Goal: Task Accomplishment & Management: Manage account settings

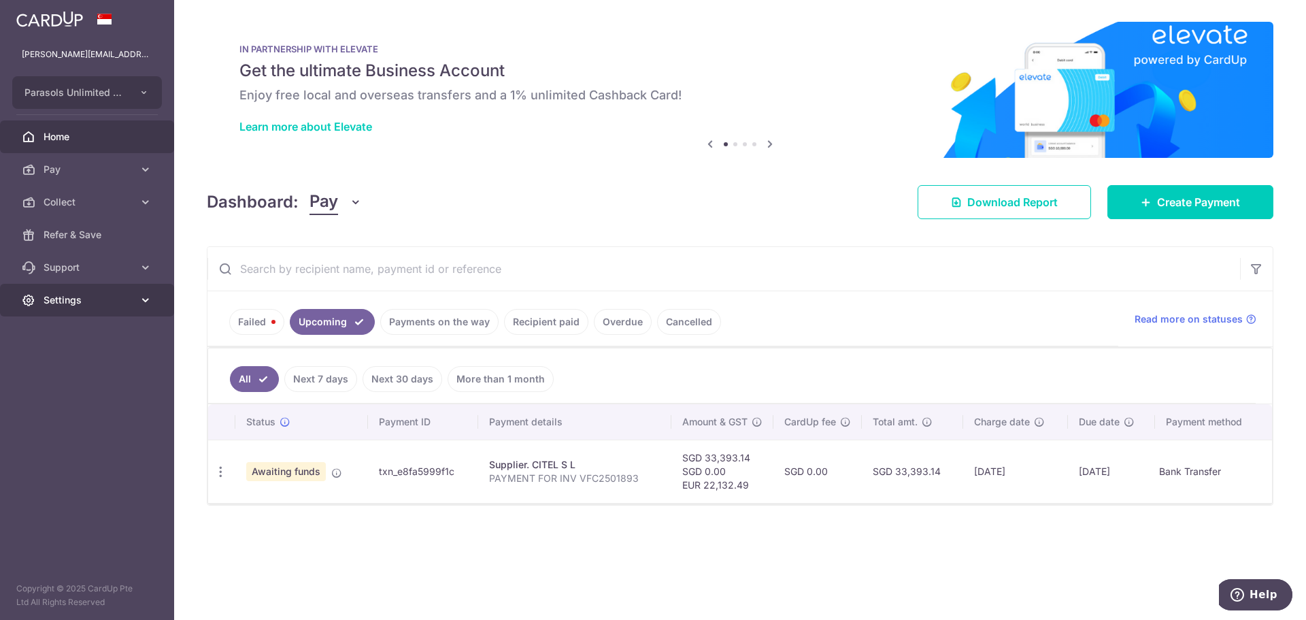
click at [123, 299] on span "Settings" at bounding box center [89, 300] width 90 height 14
click at [78, 360] on span "Logout" at bounding box center [89, 365] width 90 height 14
